Goal: Information Seeking & Learning: Find specific page/section

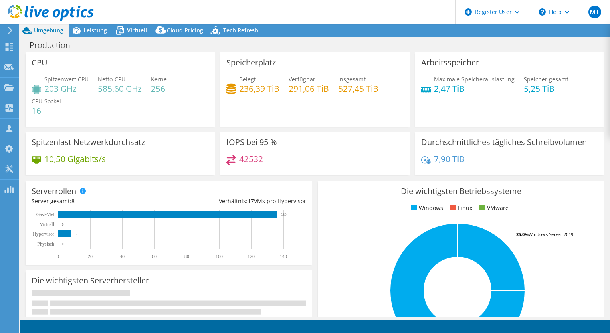
select select "USD"
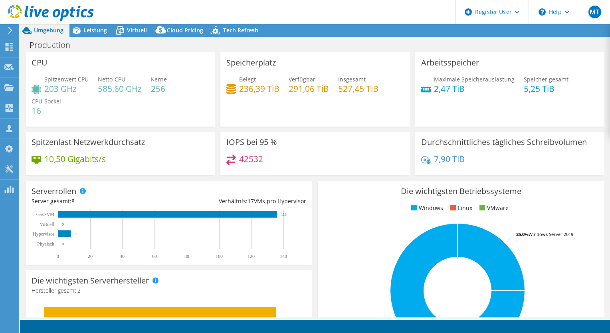
select select "EULondon"
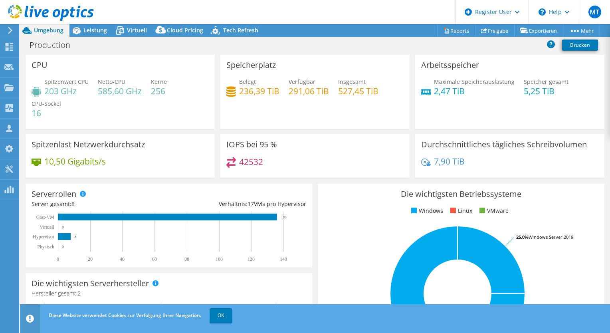
click at [305, 125] on div "Speicherplatz Belegt 236,39 TiB Verfügbar 291,06 TiB Insgesamt 527,45 TiB" at bounding box center [314, 92] width 189 height 74
click at [84, 81] on div "CPU Spitzenwert CPU 203 GHz Netto-CPU 585,60 GHz Kerne 256 CPU-Sockel 16" at bounding box center [120, 92] width 189 height 74
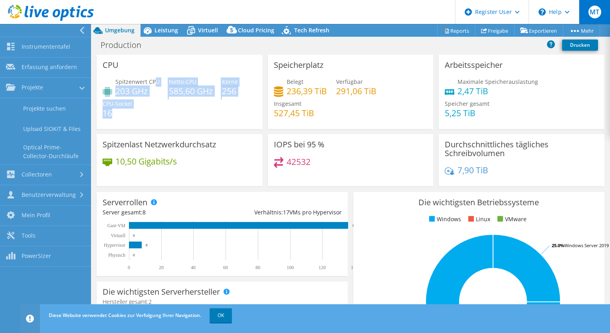
click at [590, 13] on span "MT" at bounding box center [594, 12] width 13 height 13
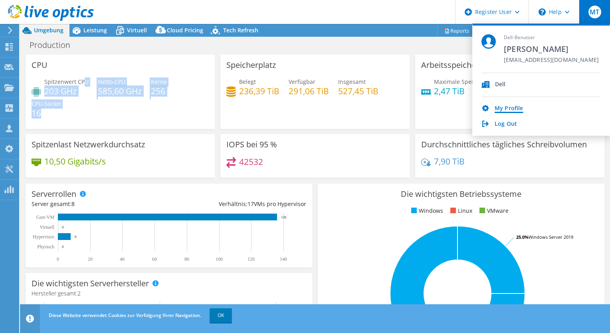
click at [502, 111] on link "My Profile" at bounding box center [508, 109] width 28 height 8
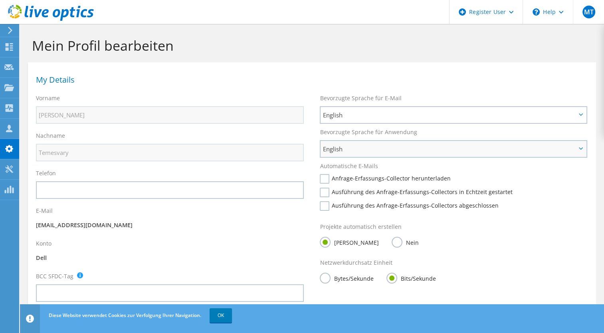
click at [340, 150] on span "English" at bounding box center [448, 149] width 253 height 10
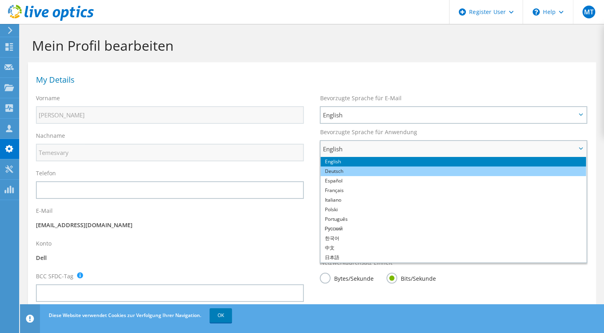
click at [347, 169] on li "Deutsch" at bounding box center [452, 171] width 265 height 10
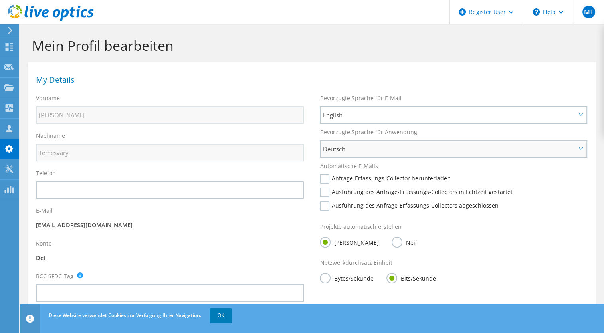
click at [336, 154] on span "Deutsch" at bounding box center [452, 149] width 265 height 16
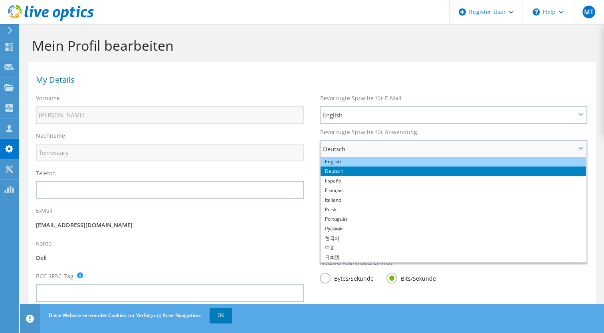
click at [342, 159] on li "English" at bounding box center [452, 162] width 265 height 10
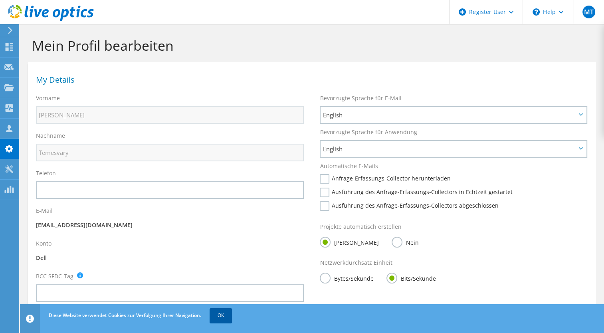
click at [219, 314] on link "OK" at bounding box center [220, 315] width 22 height 14
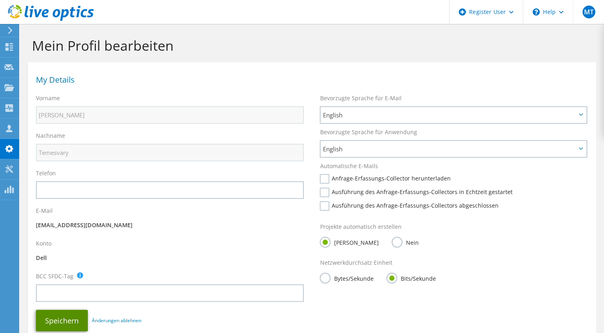
click at [73, 323] on button "Speichern" at bounding box center [62, 321] width 52 height 22
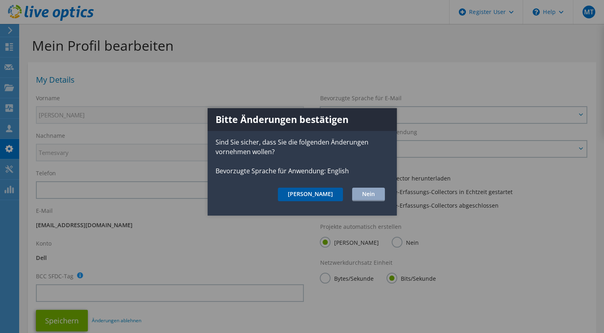
click at [329, 190] on button "Ja" at bounding box center [310, 195] width 65 height 14
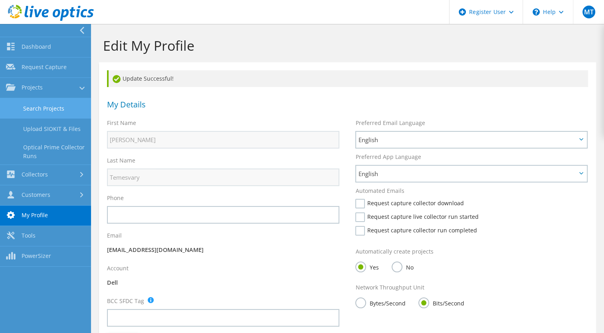
click at [50, 104] on link "Search Projects" at bounding box center [45, 108] width 91 height 20
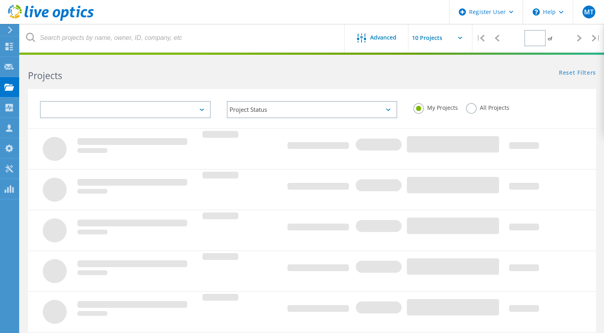
type input "1"
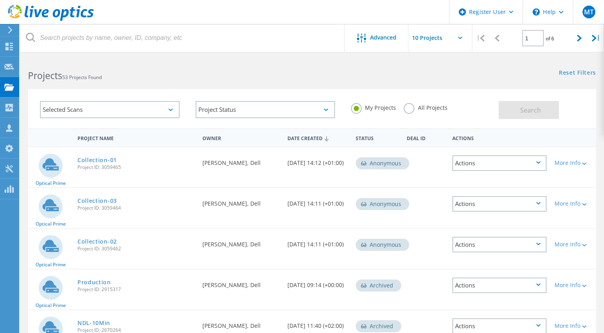
click at [409, 111] on label "All Projects" at bounding box center [424, 107] width 43 height 8
click at [0, 0] on input "All Projects" at bounding box center [0, 0] width 0 height 0
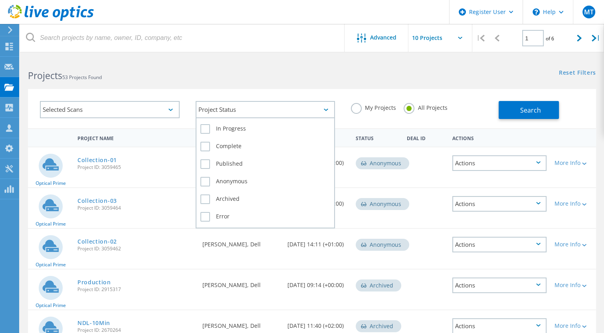
click at [314, 110] on div "Project Status" at bounding box center [265, 109] width 140 height 17
click at [215, 147] on label "Complete" at bounding box center [265, 147] width 130 height 10
click at [0, 0] on input "Complete" at bounding box center [0, 0] width 0 height 0
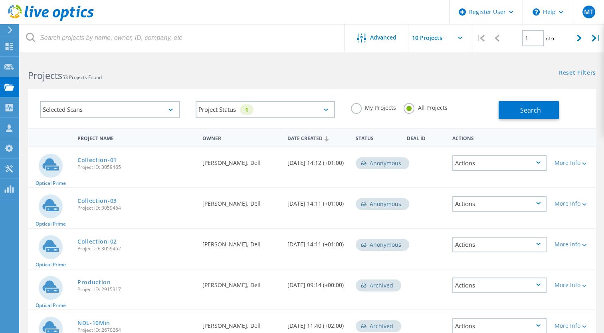
click at [143, 116] on div "Selected Scans" at bounding box center [110, 109] width 140 height 17
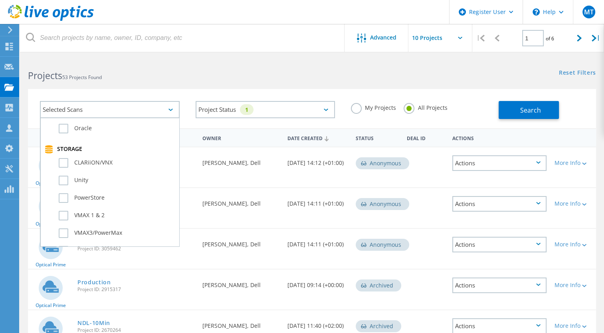
scroll to position [158, 0]
click at [62, 183] on label "Unity" at bounding box center [117, 179] width 116 height 10
click at [0, 0] on input "Unity" at bounding box center [0, 0] width 0 height 0
click at [527, 113] on span "Search" at bounding box center [530, 110] width 21 height 9
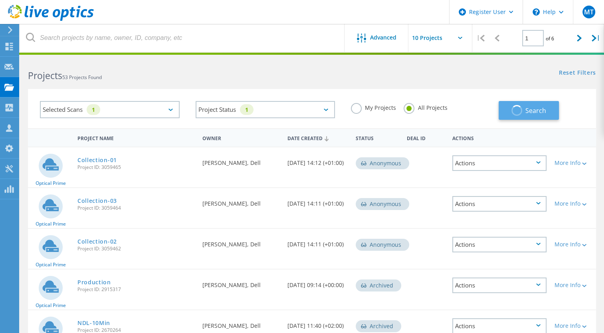
click at [527, 113] on span "Search" at bounding box center [535, 110] width 21 height 9
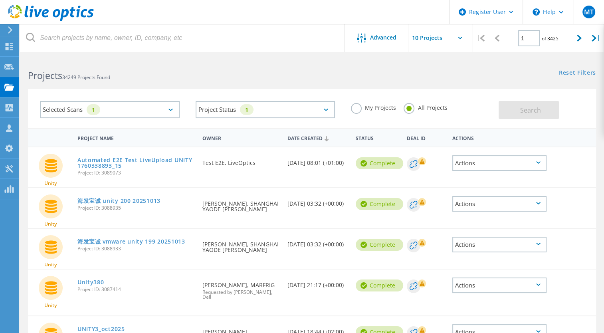
scroll to position [265, 0]
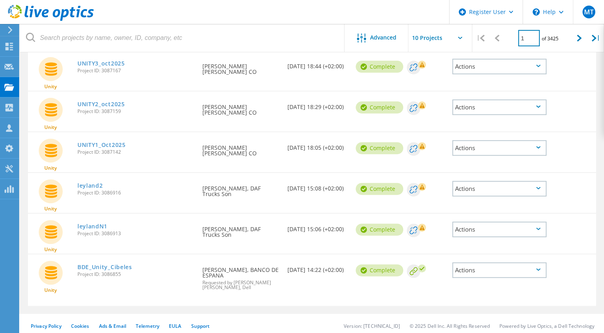
drag, startPoint x: 533, startPoint y: 36, endPoint x: 482, endPoint y: 42, distance: 51.4
click at [482, 42] on div "| 1 of 3425 |" at bounding box center [538, 38] width 132 height 28
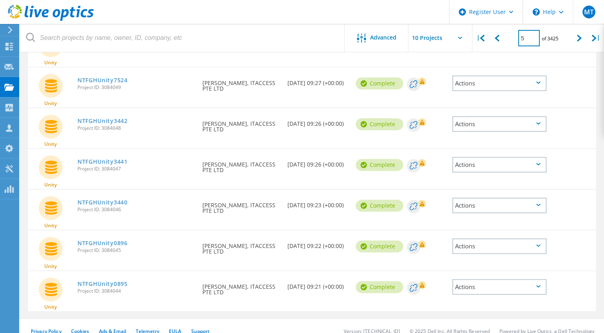
scroll to position [270, 0]
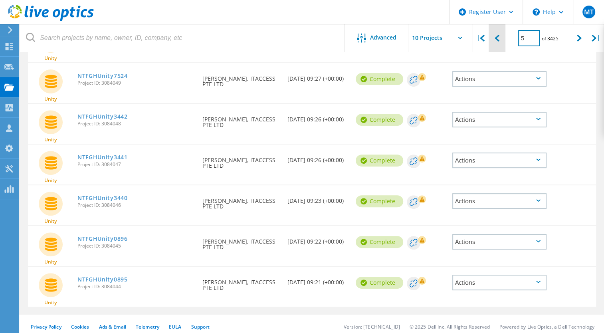
drag, startPoint x: 527, startPoint y: 39, endPoint x: 492, endPoint y: 47, distance: 36.3
click at [492, 47] on div "| 5 of 3425 |" at bounding box center [538, 38] width 132 height 28
click at [575, 39] on div at bounding box center [579, 38] width 16 height 28
type input "6"
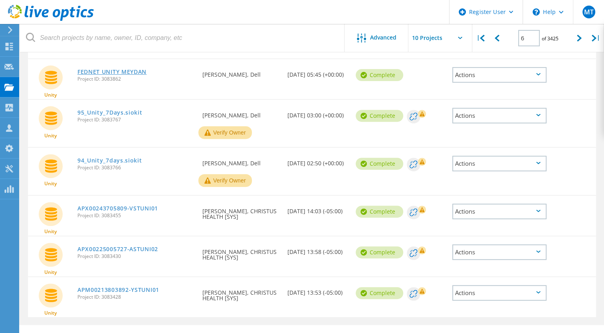
click at [118, 72] on link "FEDNET UNITY MEYDAN" at bounding box center [111, 72] width 69 height 6
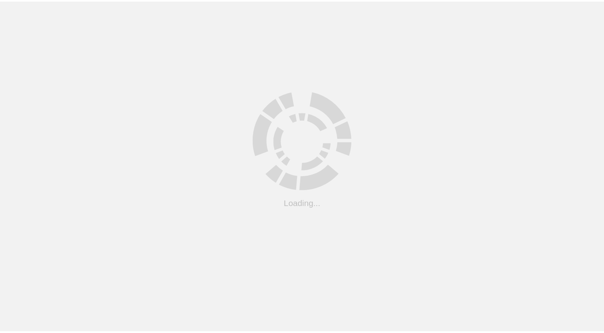
scroll to position [35, 0]
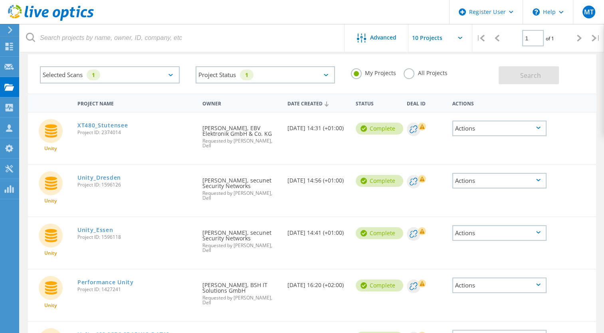
click at [411, 76] on label "All Projects" at bounding box center [424, 72] width 43 height 8
click at [0, 0] on input "All Projects" at bounding box center [0, 0] width 0 height 0
click at [578, 39] on icon at bounding box center [579, 38] width 5 height 7
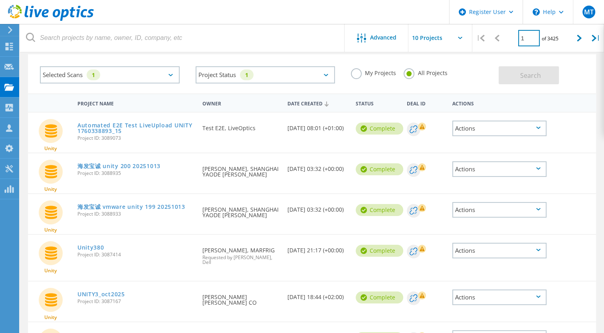
drag, startPoint x: 530, startPoint y: 38, endPoint x: 473, endPoint y: 37, distance: 57.1
click at [473, 37] on div "| 1 of 3425 |" at bounding box center [538, 38] width 132 height 28
type input "10"
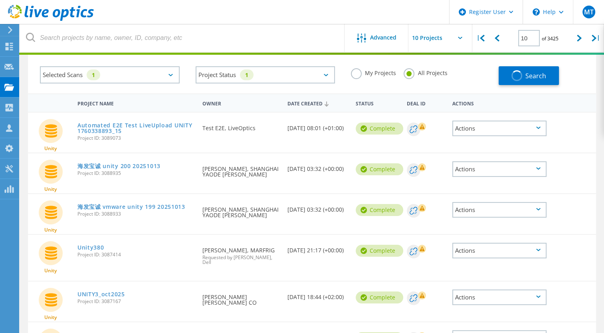
click at [573, 81] on div "Search" at bounding box center [544, 71] width 93 height 27
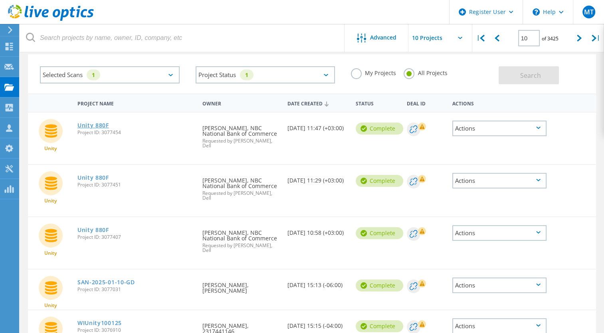
click at [98, 124] on link "Unity 880F" at bounding box center [93, 125] width 32 height 6
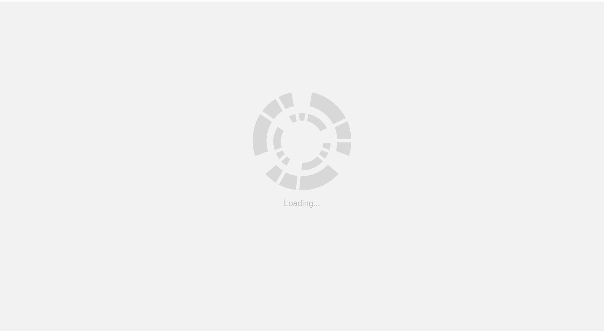
scroll to position [35, 0]
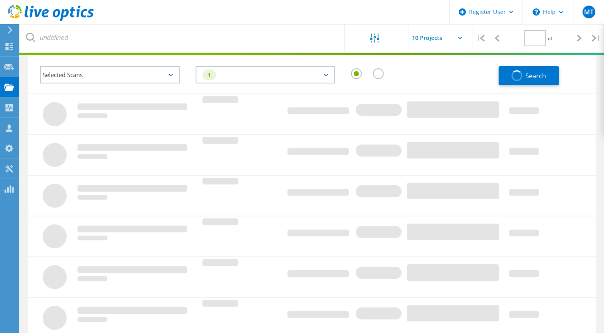
type input "1"
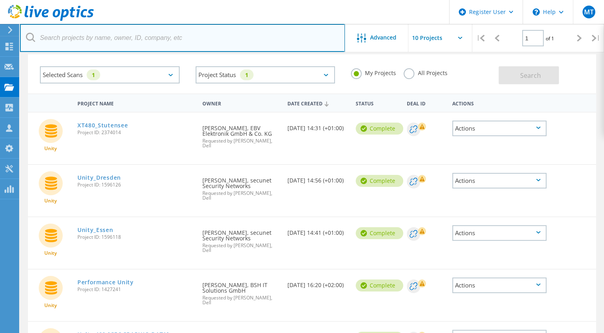
click at [259, 35] on input "text" at bounding box center [182, 38] width 325 height 28
type input "("
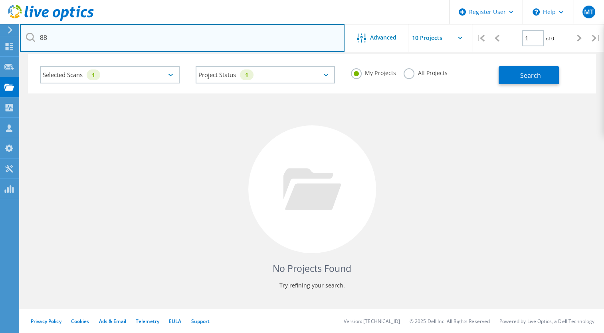
type input "8"
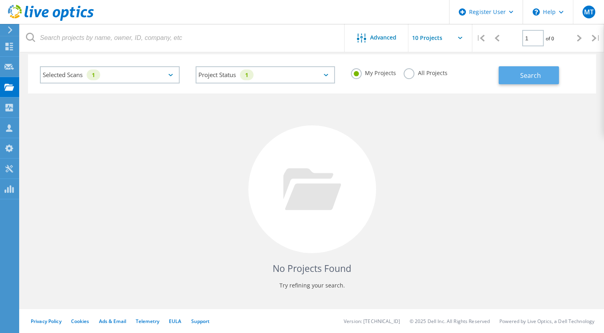
click at [540, 71] on span "Search" at bounding box center [530, 75] width 21 height 9
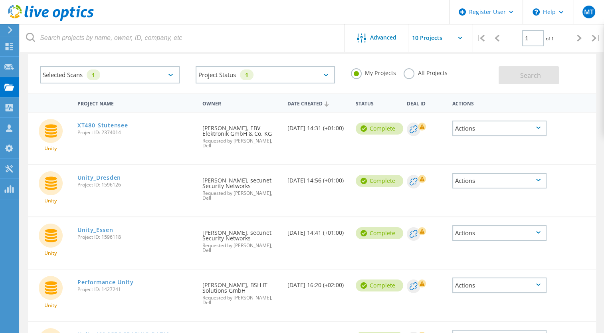
click at [411, 74] on label "All Projects" at bounding box center [424, 72] width 43 height 8
click at [0, 0] on input "All Projects" at bounding box center [0, 0] width 0 height 0
click at [511, 76] on button "Search" at bounding box center [528, 75] width 60 height 18
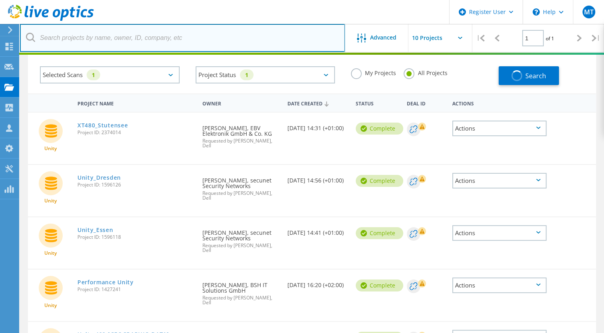
click at [109, 35] on input "text" at bounding box center [182, 38] width 325 height 28
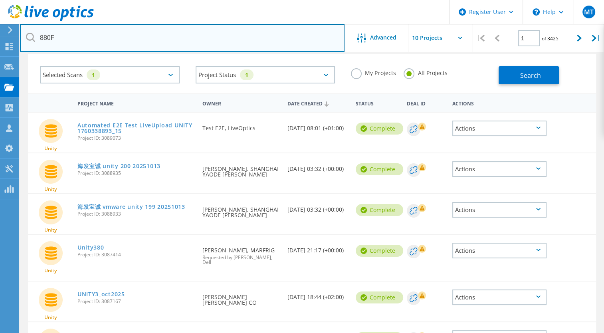
type input "880F"
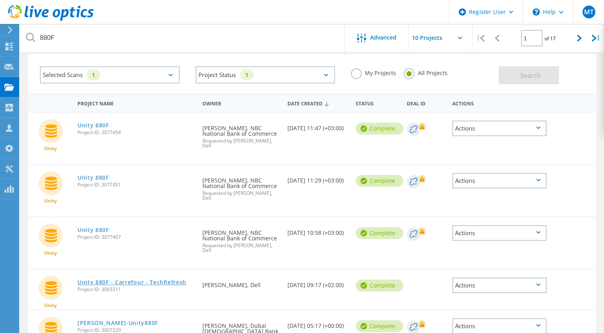
click at [139, 279] on link "Unity 880F - Carrefour - TechRefresh" at bounding box center [131, 282] width 109 height 6
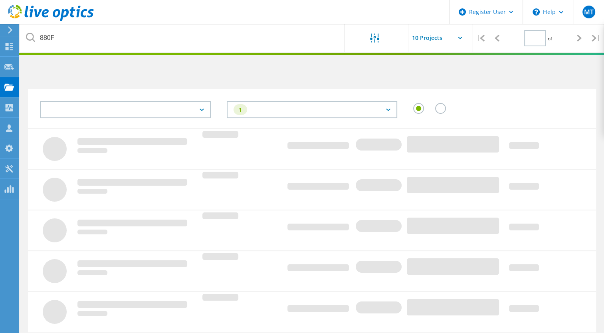
type input "1"
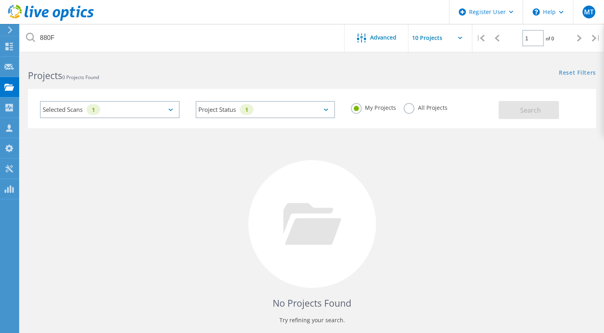
click at [414, 106] on label "All Projects" at bounding box center [424, 107] width 43 height 8
click at [0, 0] on input "All Projects" at bounding box center [0, 0] width 0 height 0
click at [527, 113] on span "Search" at bounding box center [530, 110] width 21 height 9
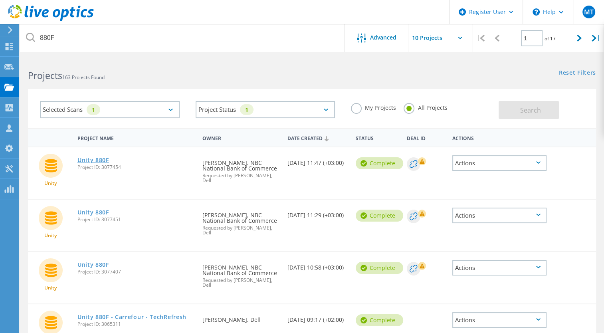
click at [98, 162] on link "Unity 880F" at bounding box center [93, 160] width 32 height 6
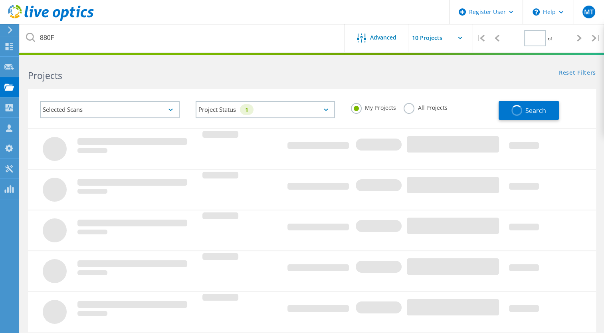
type input "1"
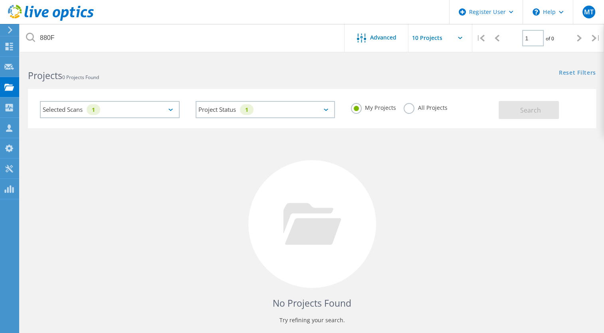
click at [406, 109] on label "All Projects" at bounding box center [424, 107] width 43 height 8
click at [0, 0] on input "All Projects" at bounding box center [0, 0] width 0 height 0
click at [525, 116] on button "Search" at bounding box center [528, 110] width 60 height 18
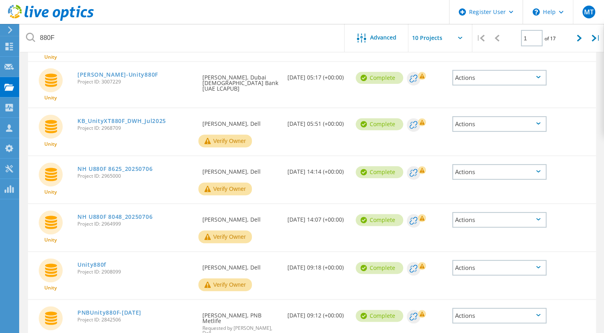
scroll to position [303, 0]
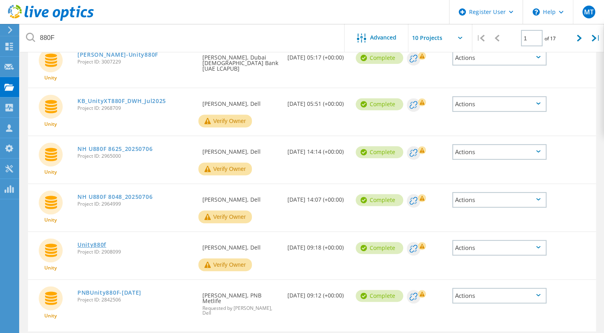
click at [95, 242] on link "Unity880f" at bounding box center [91, 245] width 29 height 6
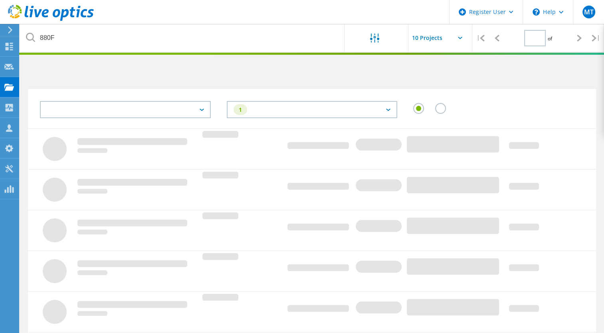
type input "1"
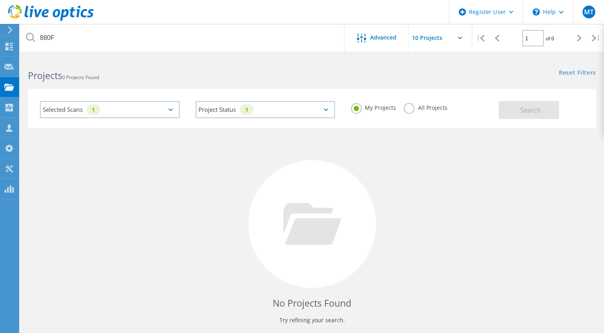
click at [407, 110] on label "All Projects" at bounding box center [424, 107] width 43 height 8
click at [0, 0] on input "All Projects" at bounding box center [0, 0] width 0 height 0
click at [500, 114] on button "Search" at bounding box center [528, 110] width 60 height 18
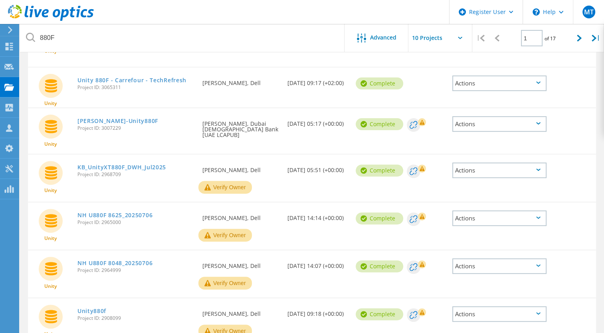
scroll to position [259, 0]
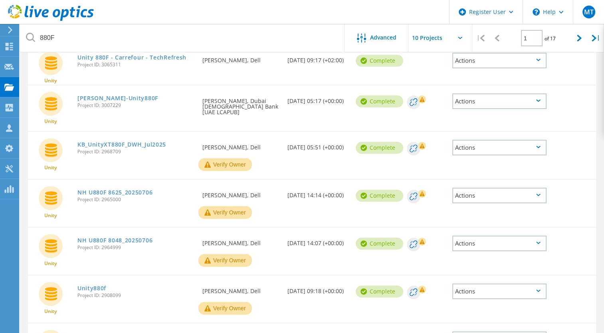
click at [97, 332] on link "PNBUnity880F-Apr2025" at bounding box center [109, 336] width 64 height 6
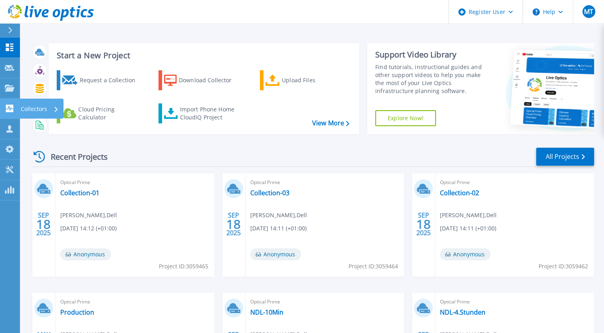
click at [8, 105] on icon at bounding box center [10, 109] width 8 height 8
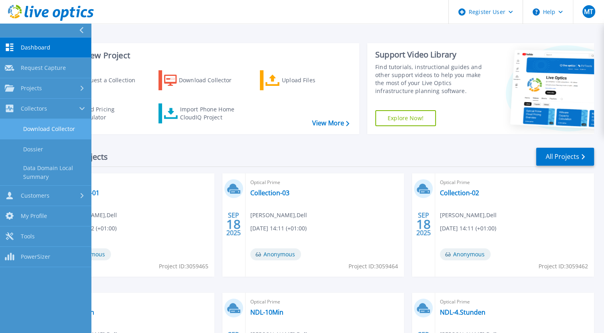
click at [51, 130] on link "Download Collector" at bounding box center [45, 129] width 91 height 20
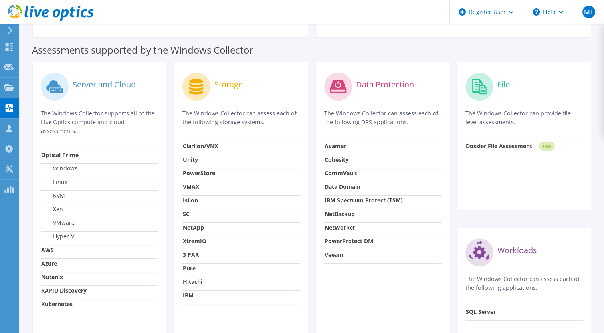
scroll to position [215, 0]
